Goal: Information Seeking & Learning: Check status

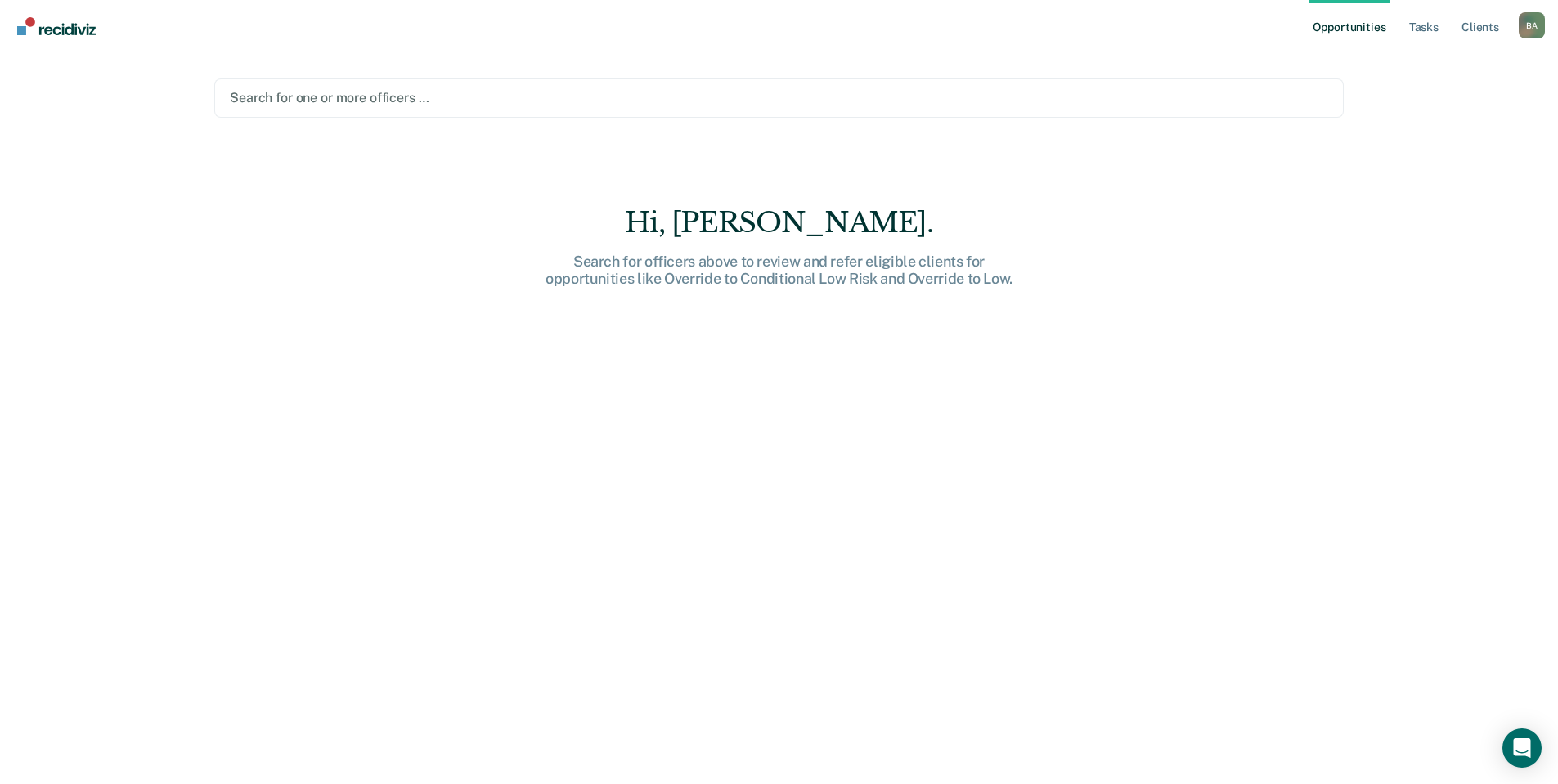
click at [1375, 25] on link "Opportunities" at bounding box center [1350, 26] width 80 height 53
drag, startPoint x: 678, startPoint y: 130, endPoint x: 674, endPoint y: 110, distance: 20.4
click at [678, 128] on main "Search for one or more officers … Hi, [PERSON_NAME]. Search for officers above …" at bounding box center [779, 398] width 1168 height 693
click at [673, 105] on div at bounding box center [779, 98] width 1099 height 19
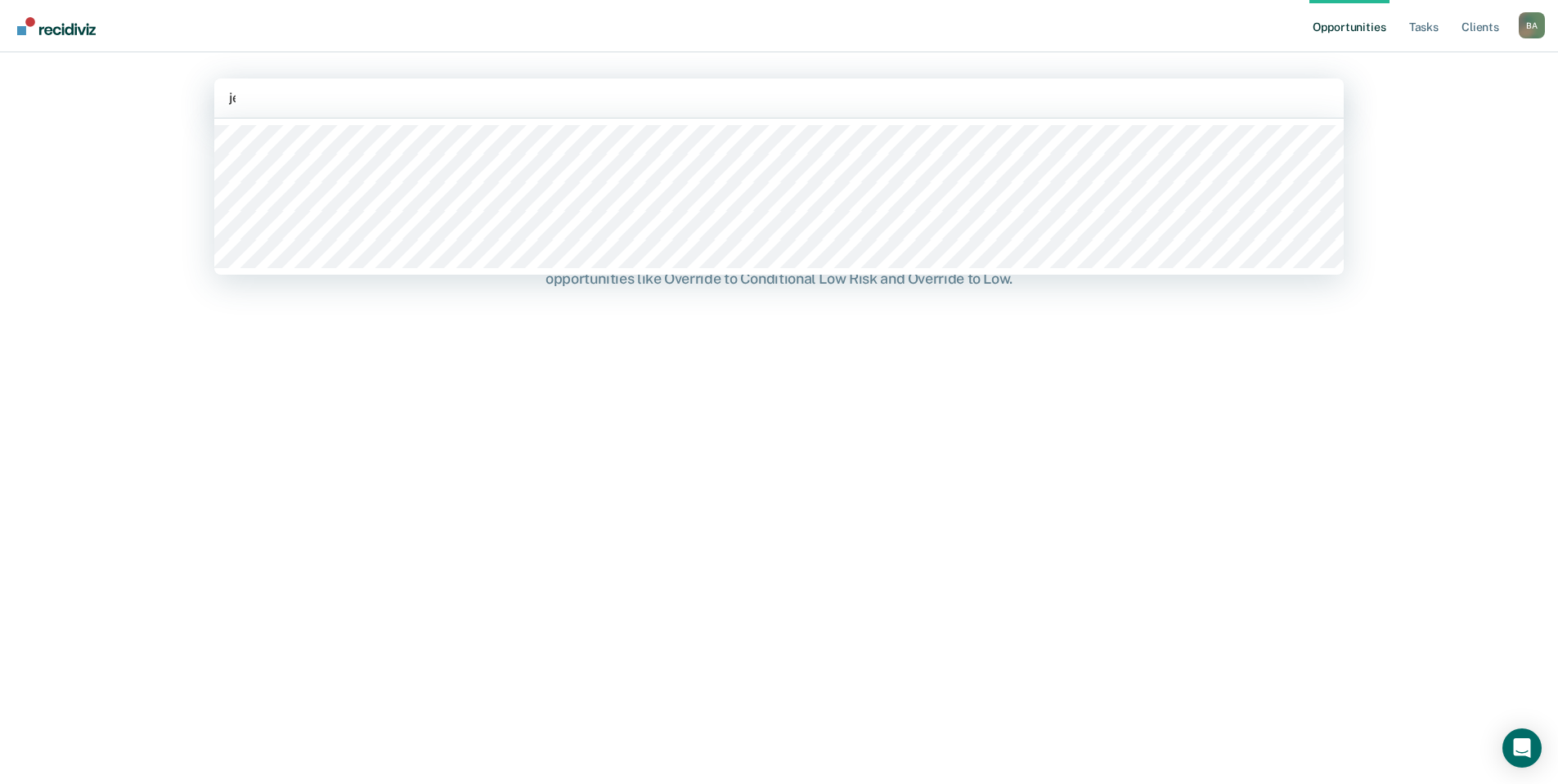
type input "jen"
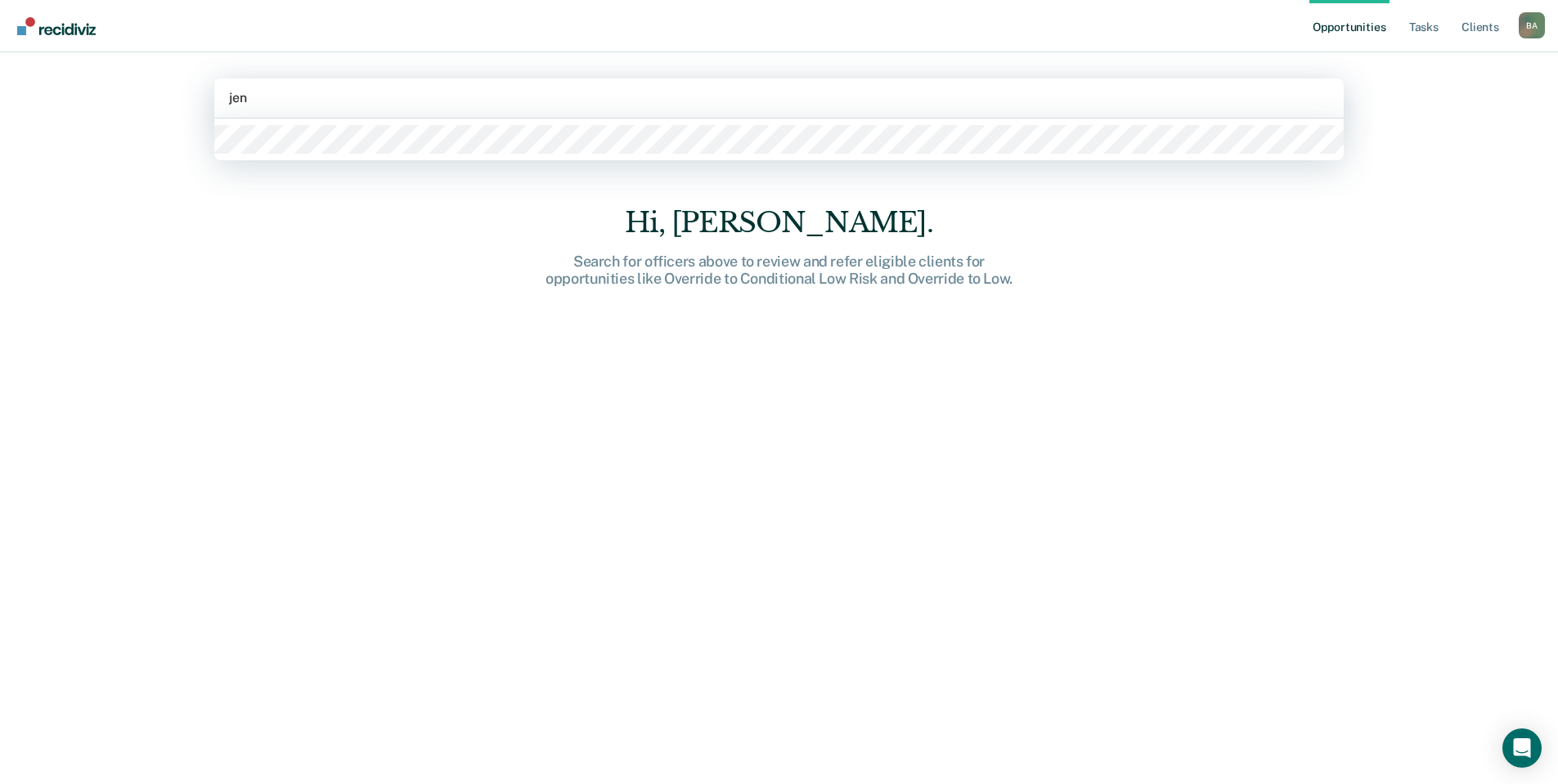
click at [686, 158] on div at bounding box center [779, 139] width 1130 height 42
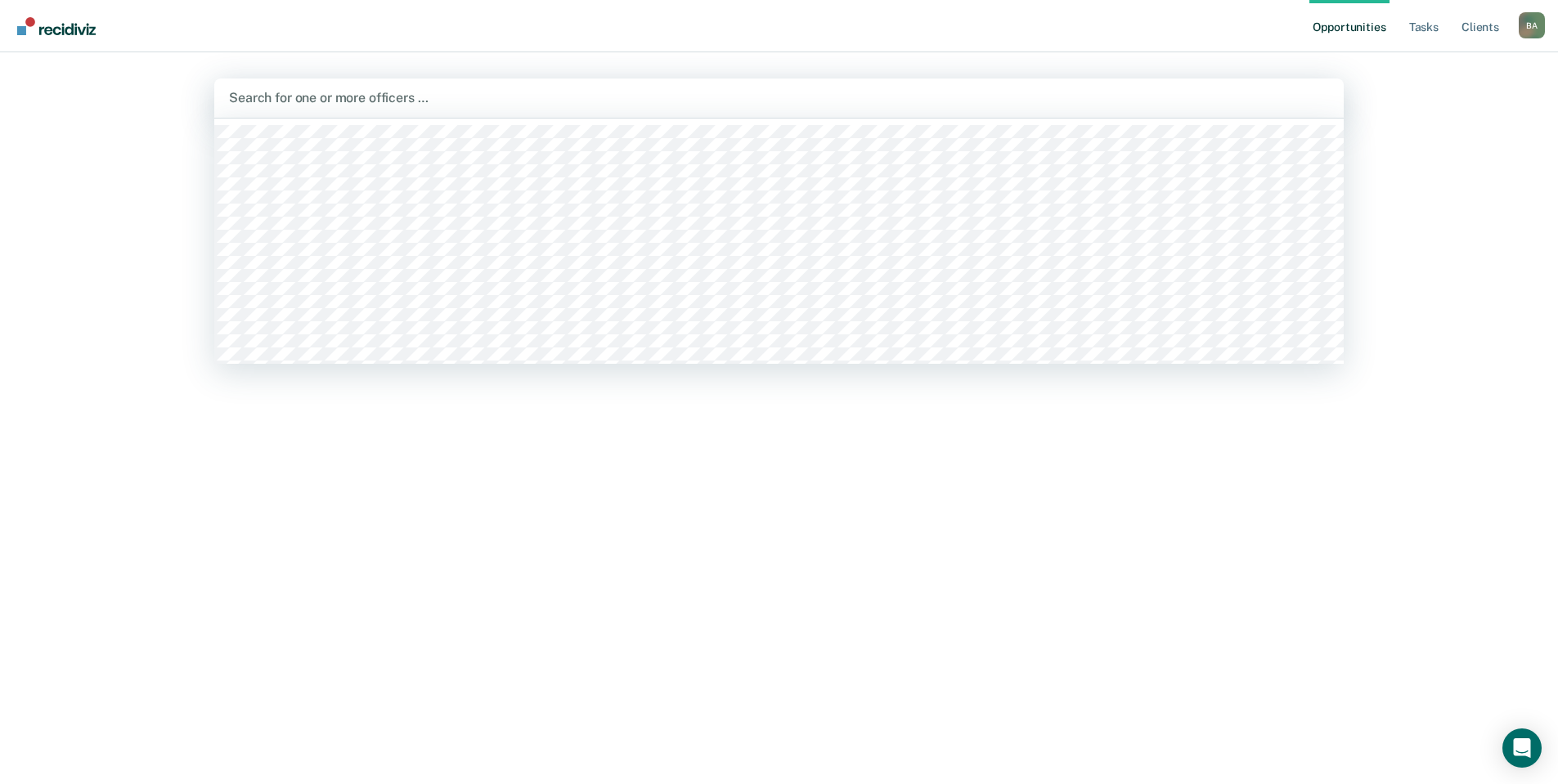
click at [333, 96] on div at bounding box center [779, 98] width 1101 height 19
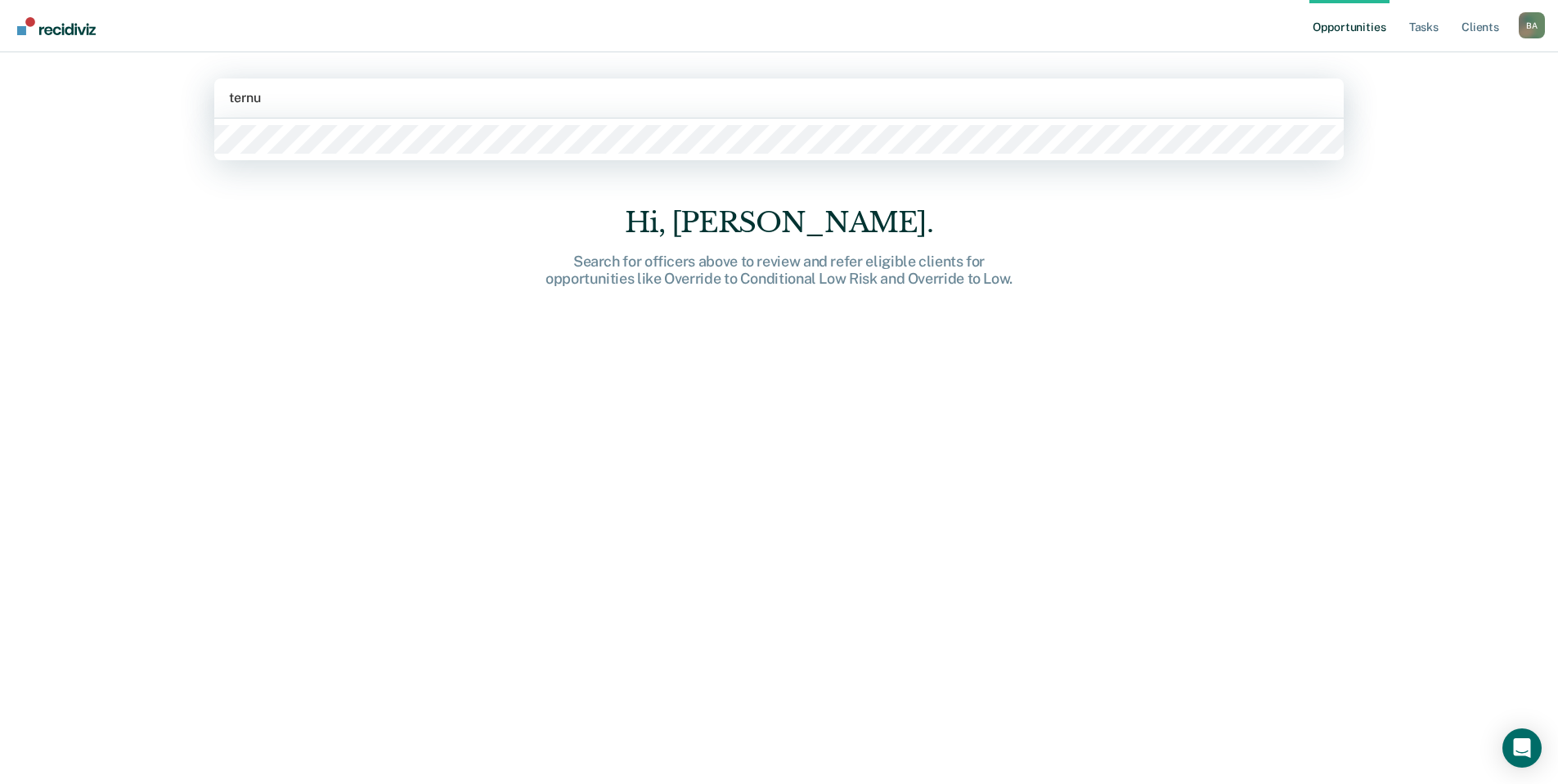
type input "[PERSON_NAME]"
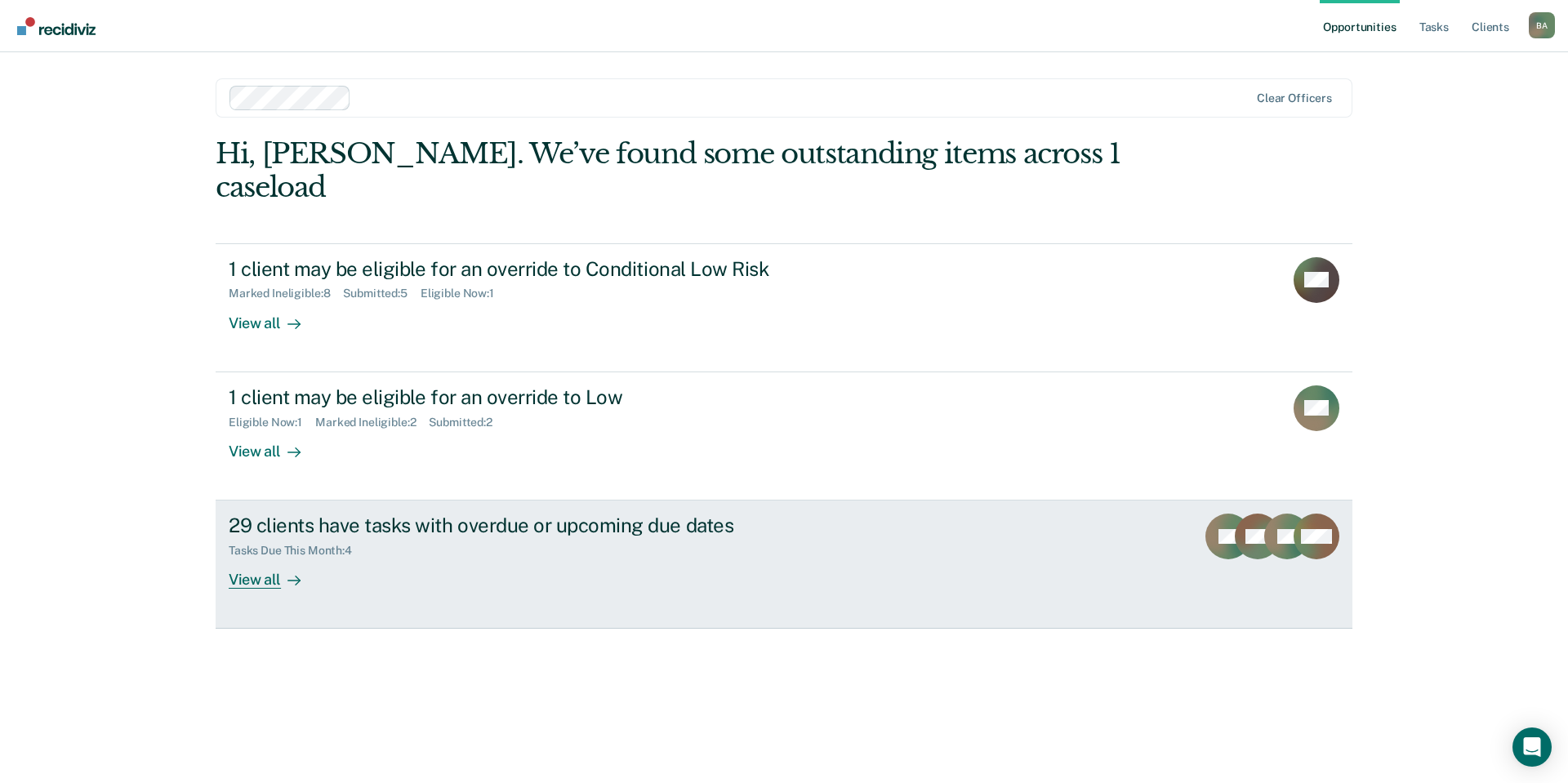
click at [266, 558] on div "View all" at bounding box center [274, 573] width 91 height 32
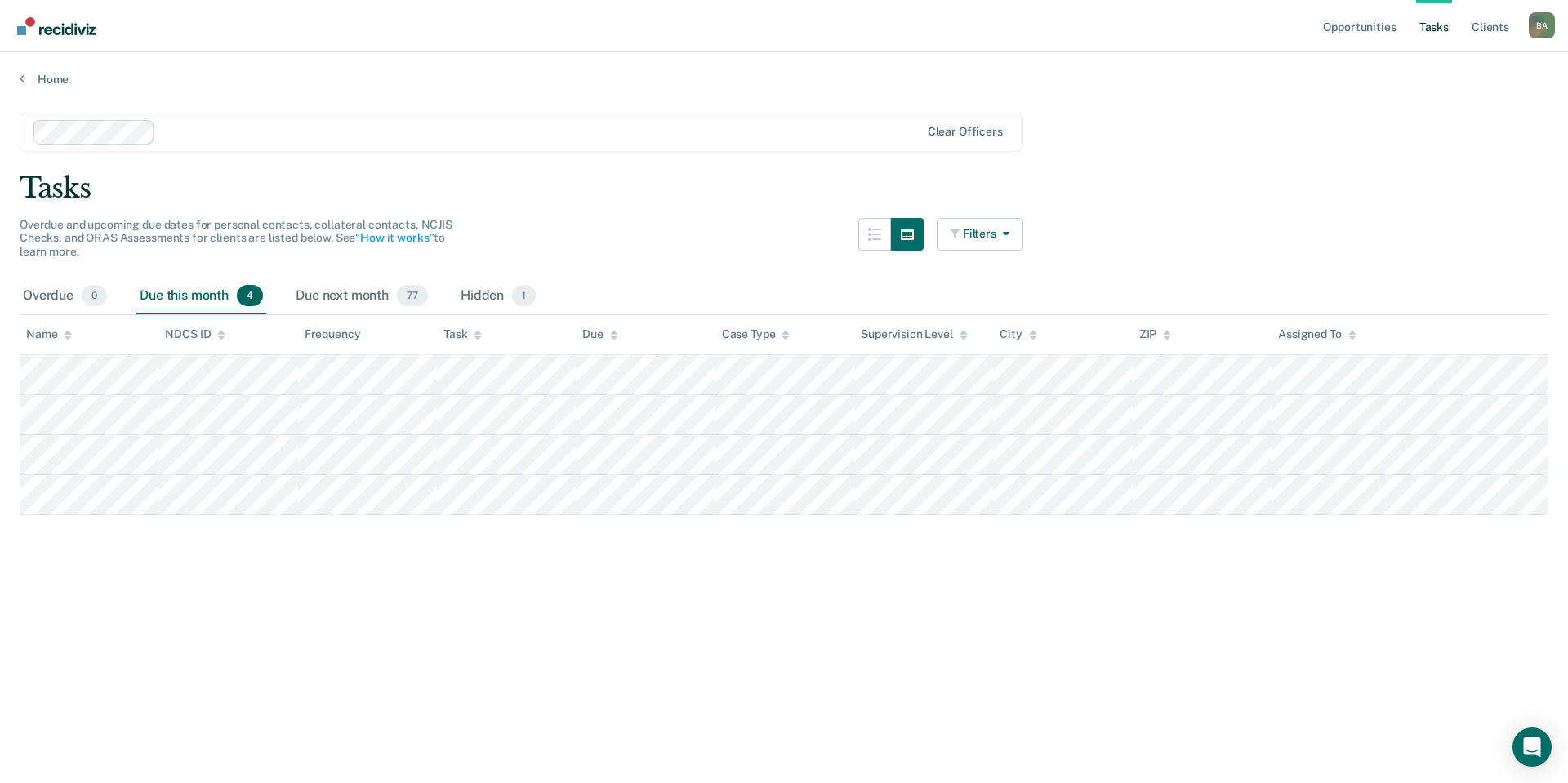
click at [198, 298] on div "Due this month 4" at bounding box center [202, 297] width 130 height 36
click at [339, 300] on div "Due next month 77" at bounding box center [362, 297] width 139 height 36
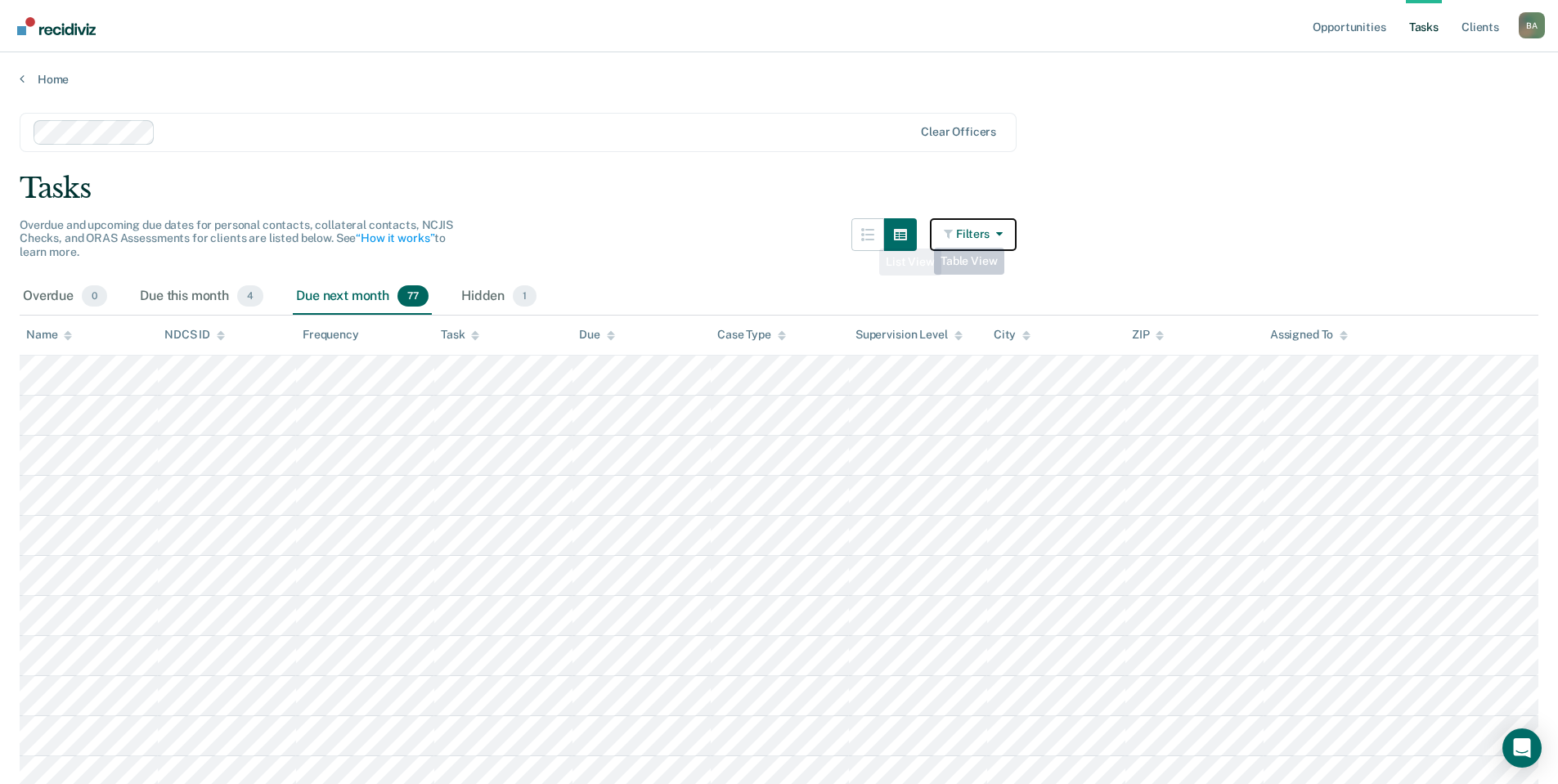
click at [982, 228] on button "Filters" at bounding box center [974, 234] width 87 height 33
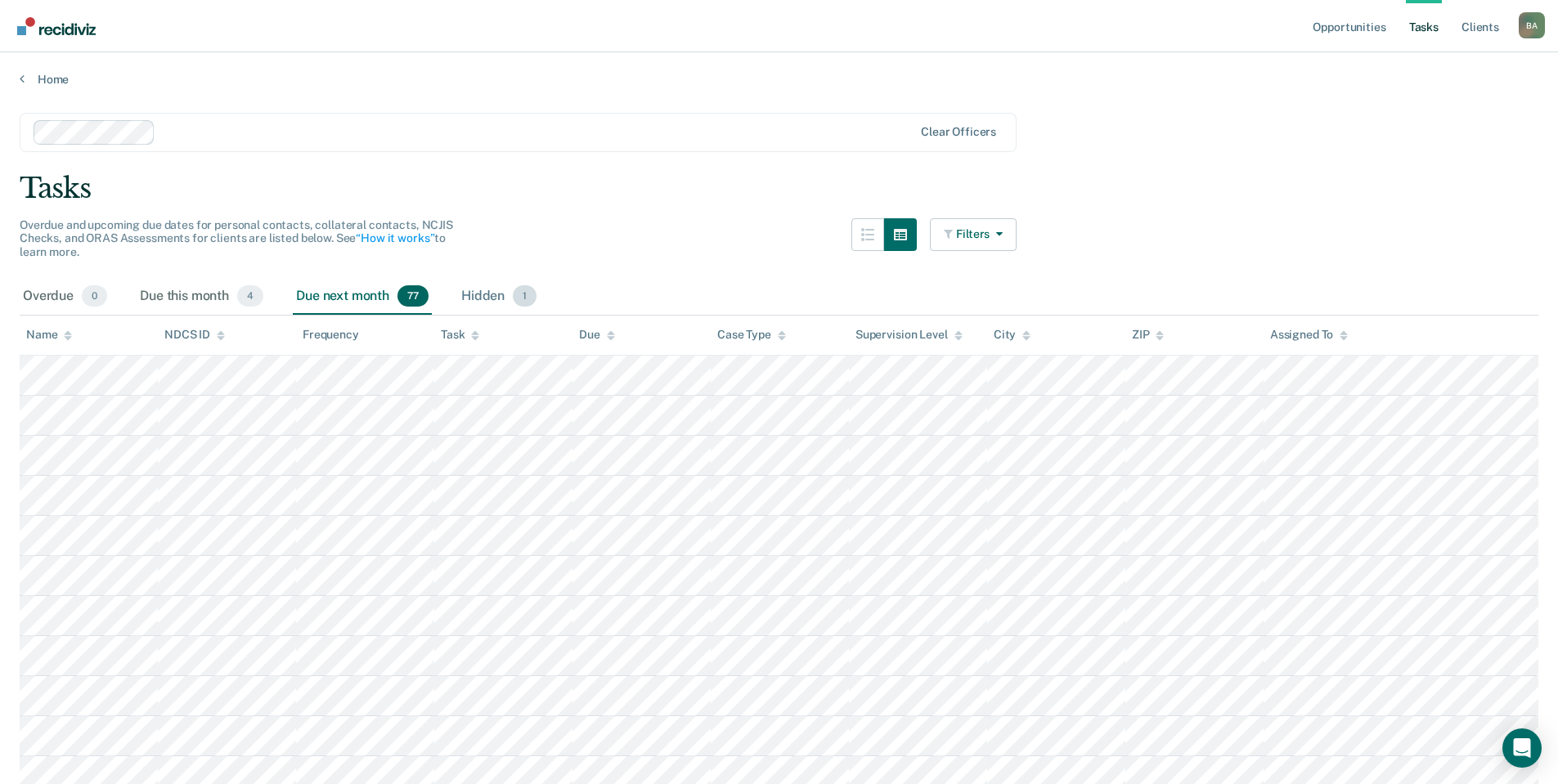
click at [495, 292] on div "Hidden 1" at bounding box center [499, 297] width 82 height 36
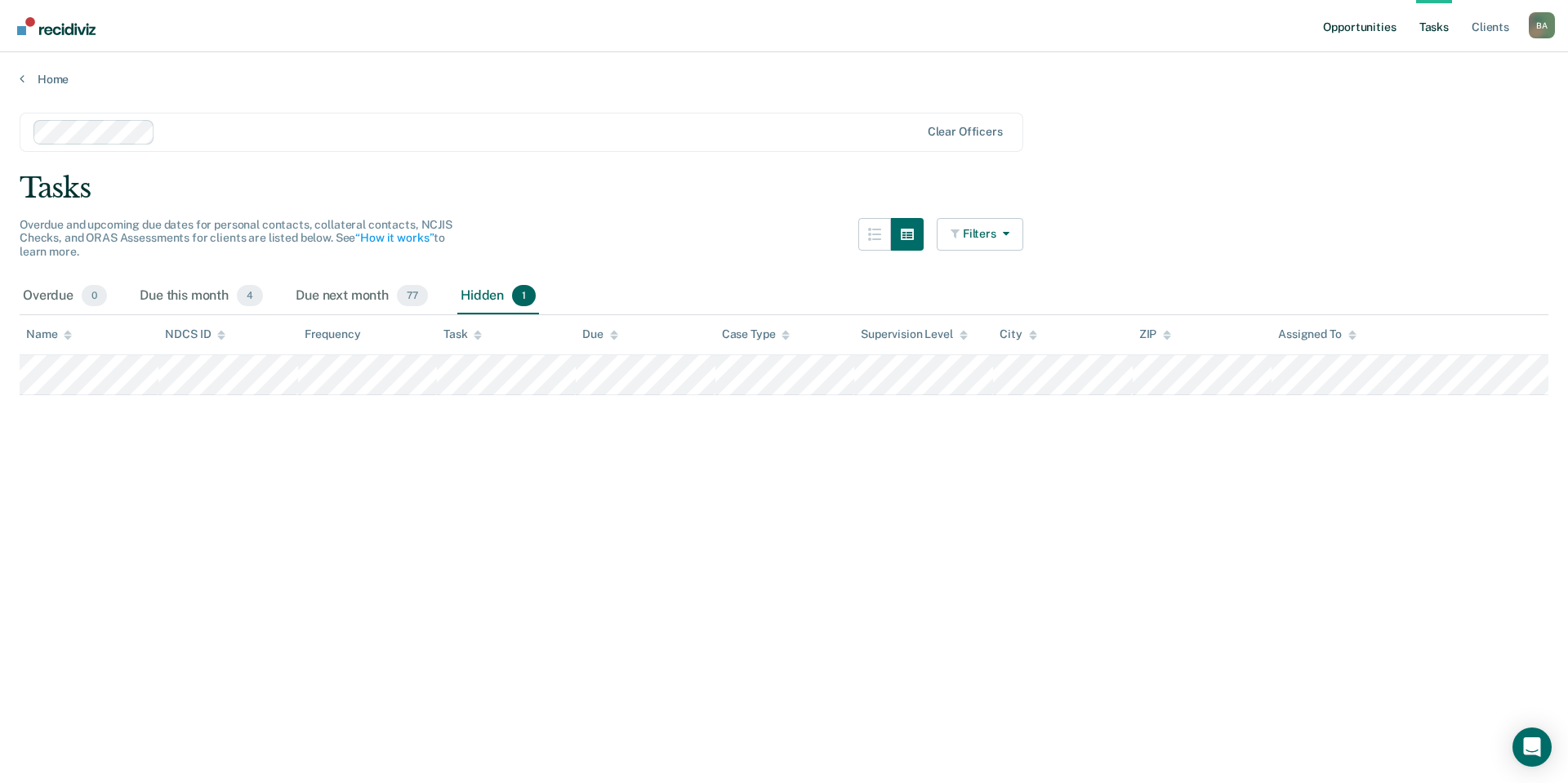
click at [1365, 28] on link "Opportunities" at bounding box center [1359, 26] width 80 height 52
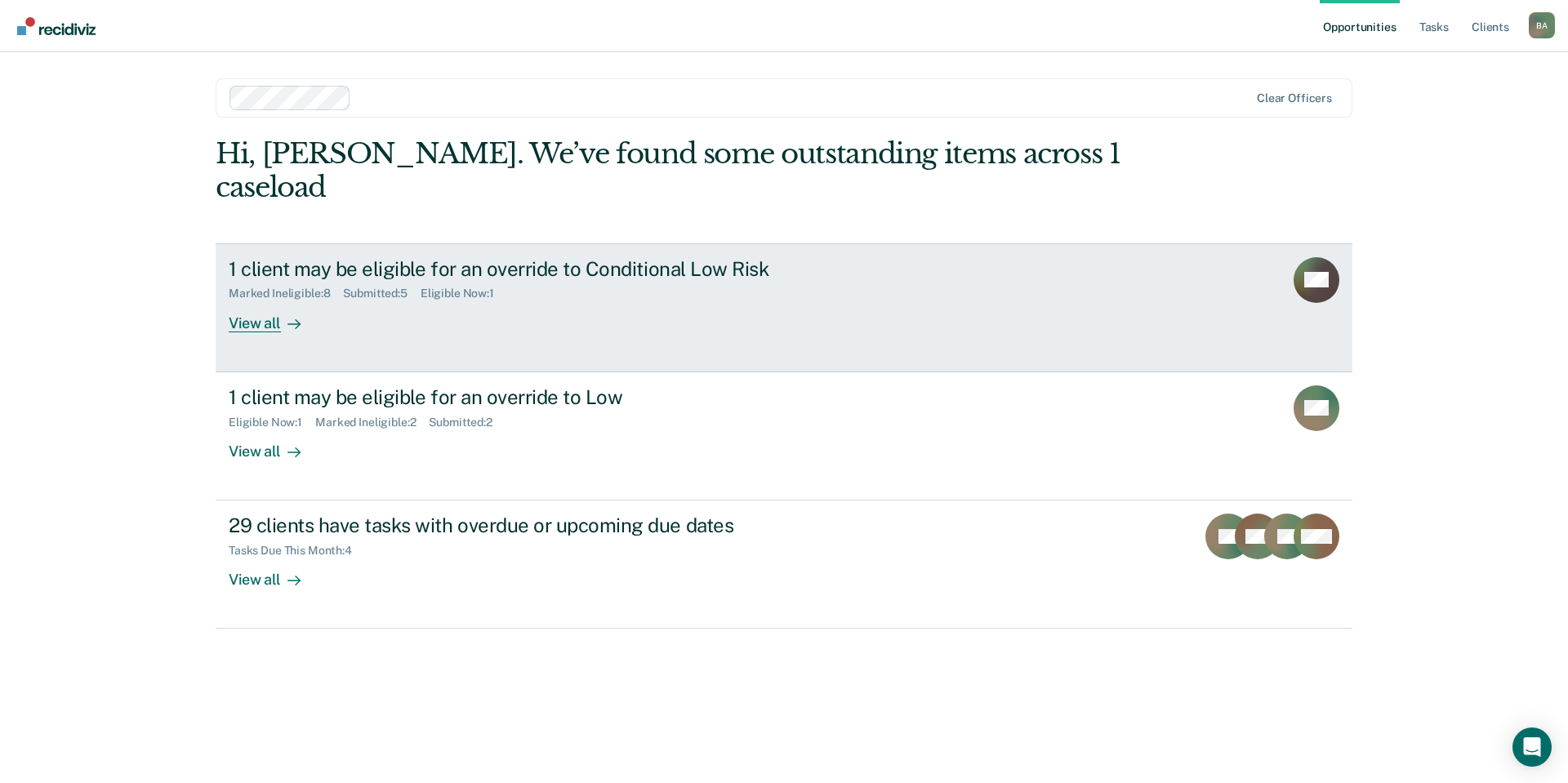
click at [267, 300] on div "View all" at bounding box center [274, 316] width 91 height 32
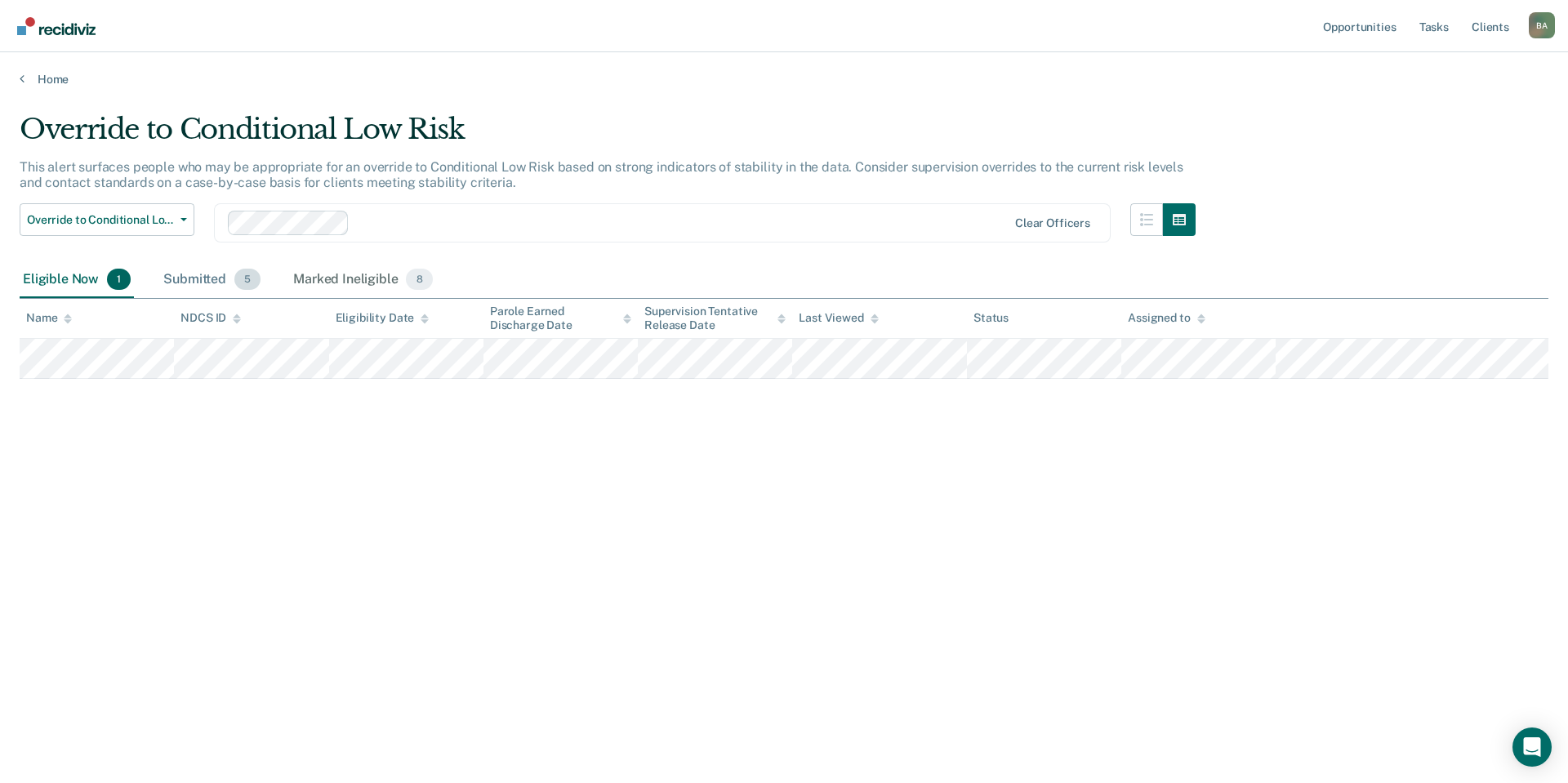
click at [213, 279] on div "Submitted 5" at bounding box center [212, 280] width 104 height 36
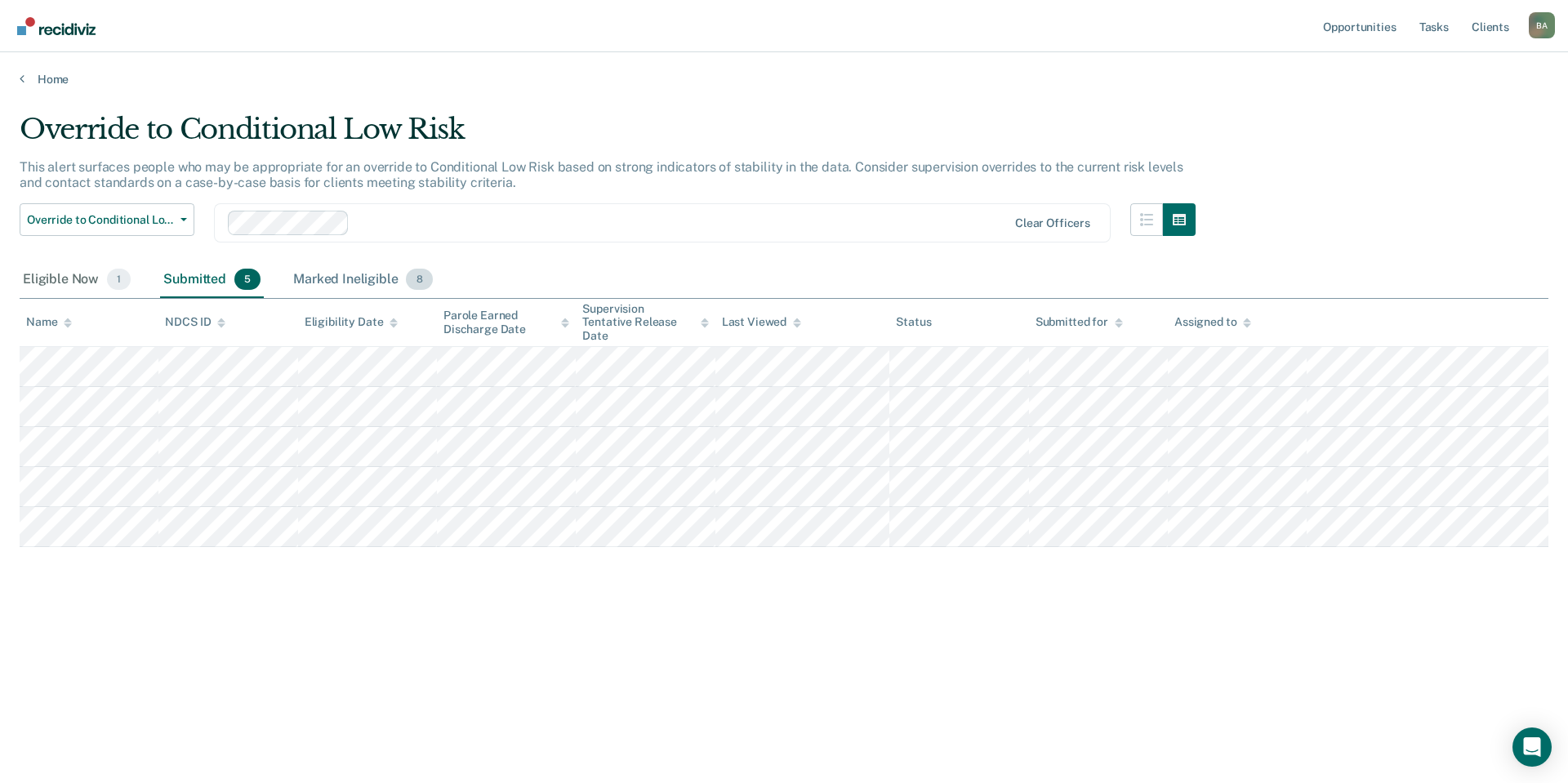
click at [347, 282] on div "Marked Ineligible 8" at bounding box center [364, 280] width 146 height 36
